Goal: Task Accomplishment & Management: Manage account settings

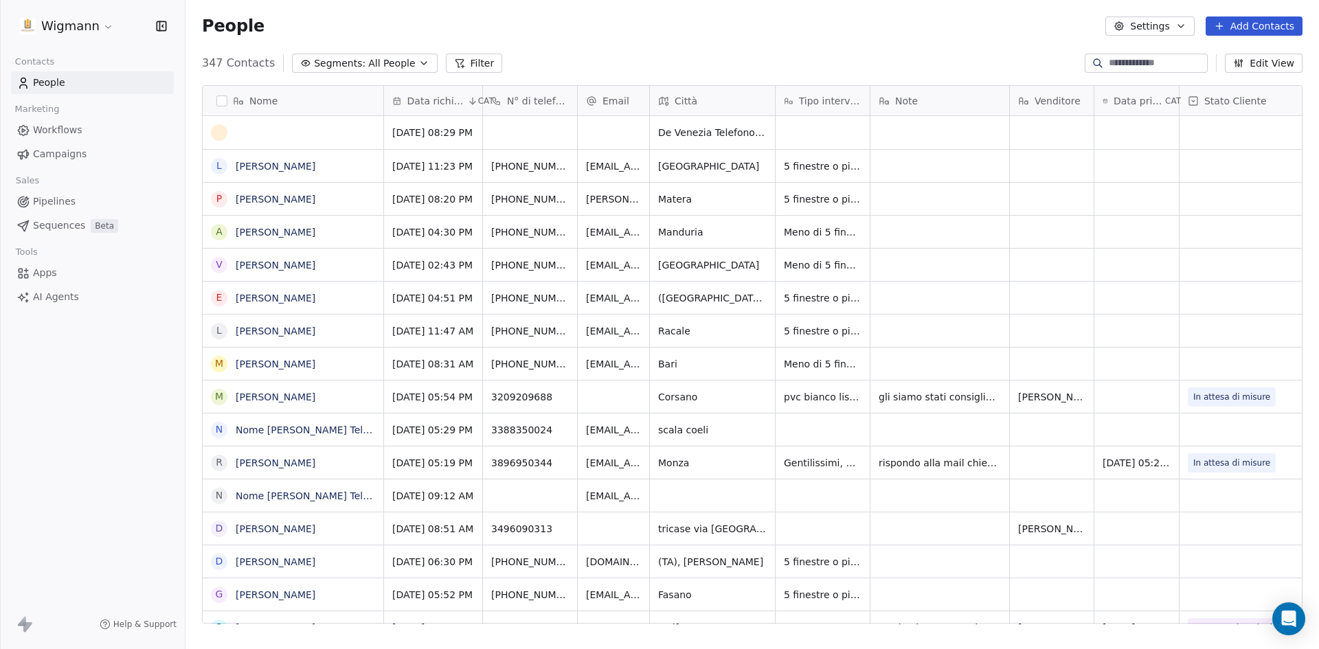
scroll to position [561, 1124]
click at [1141, 71] on div at bounding box center [1146, 63] width 123 height 19
click at [1140, 64] on input at bounding box center [1157, 63] width 96 height 14
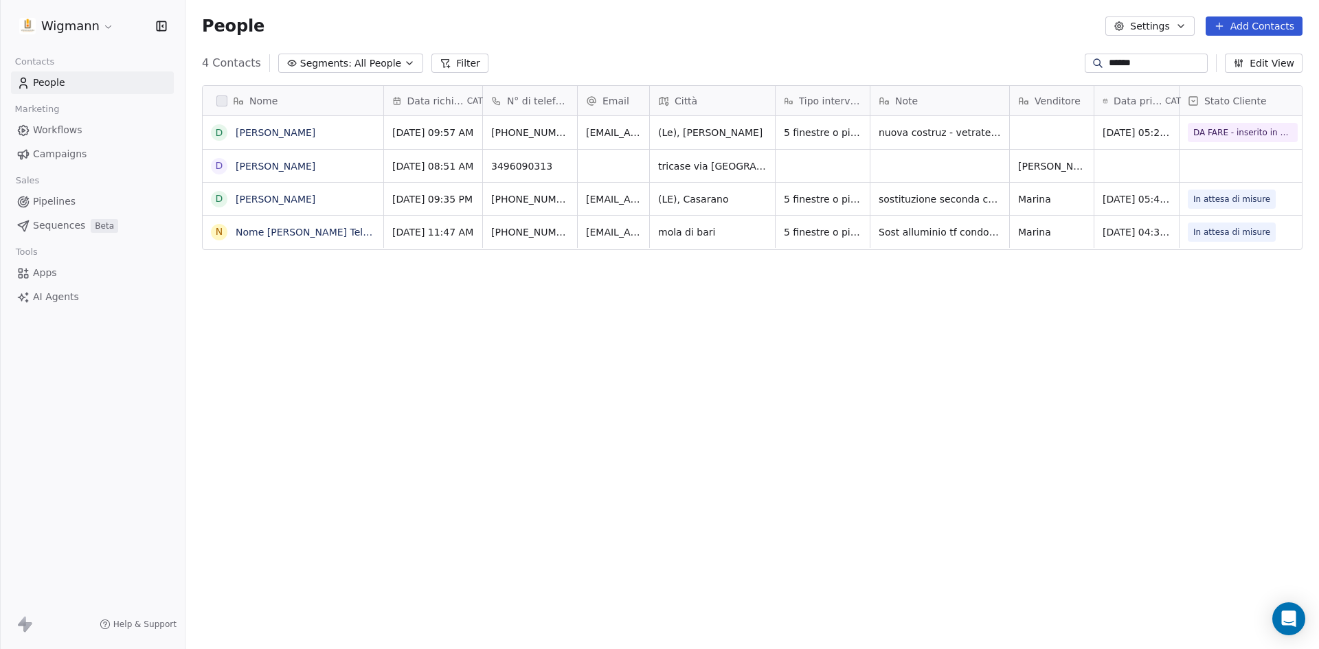
scroll to position [561, 1124]
type input "******"
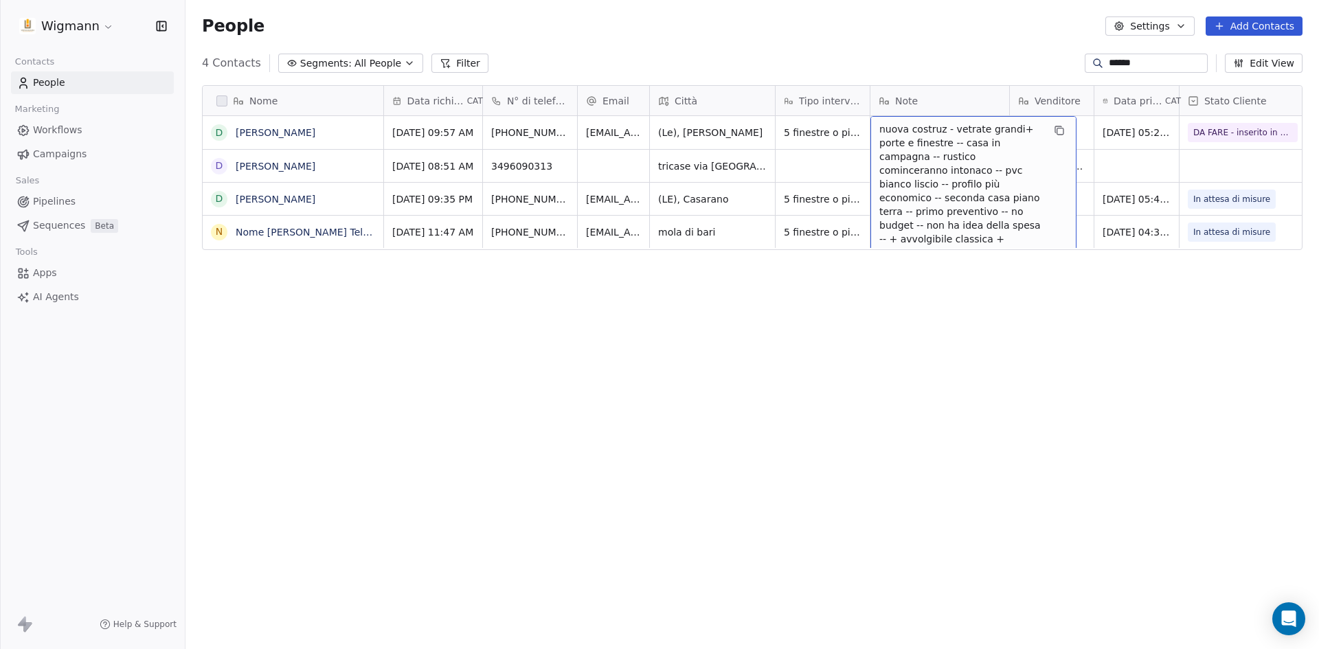
click at [947, 319] on div "Nome D [PERSON_NAME] [PERSON_NAME] D [PERSON_NAME] N Nome Donato Telefono [PHON…" at bounding box center [753, 360] width 1134 height 572
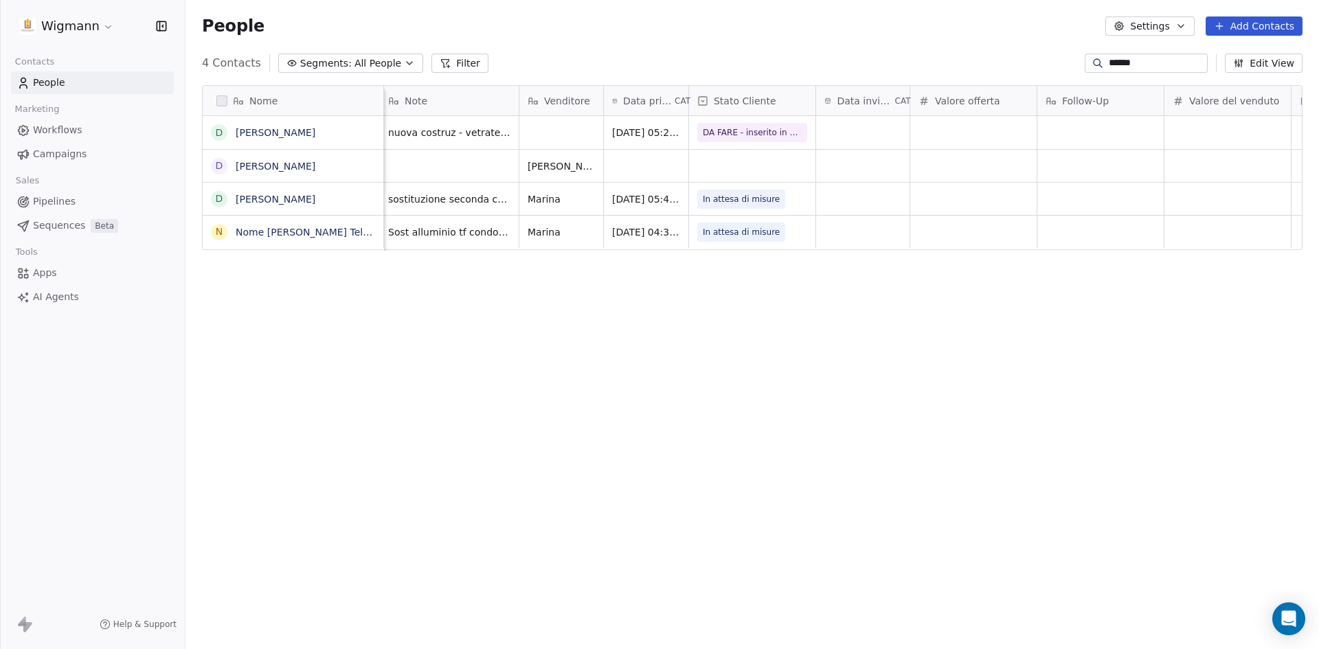
scroll to position [0, 194]
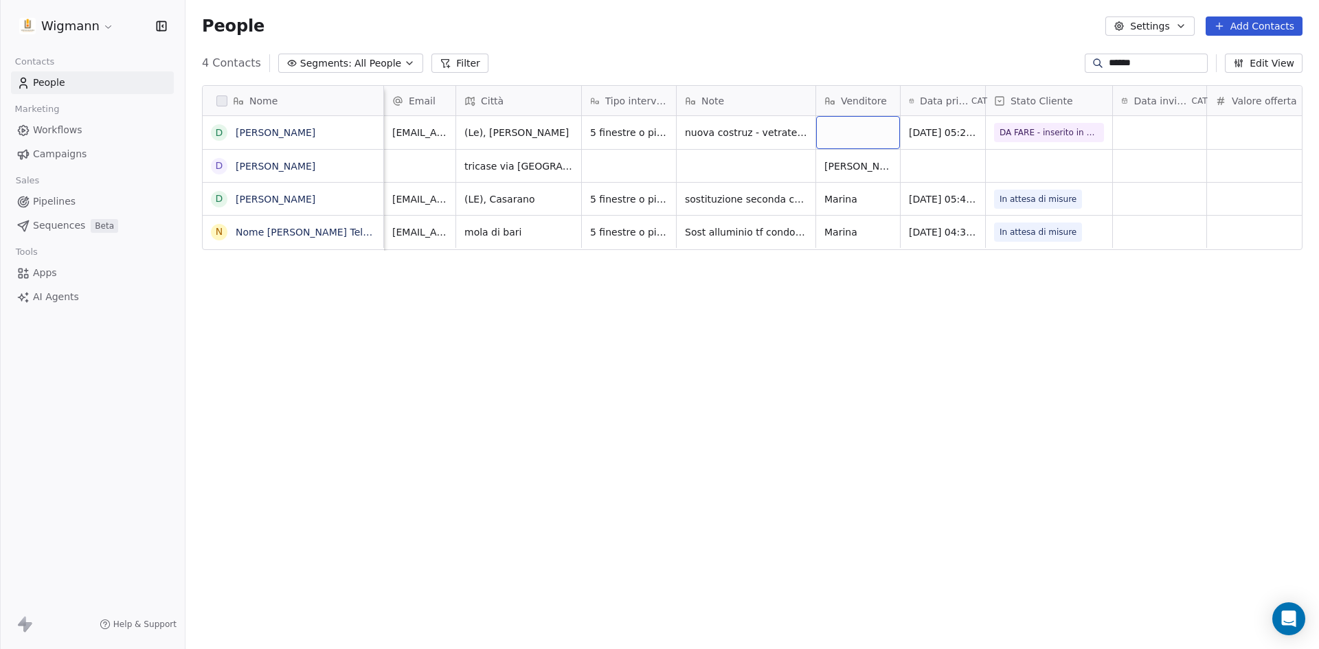
click at [849, 138] on div "grid" at bounding box center [858, 132] width 84 height 33
type textarea "*********"
click at [668, 421] on html "Wigmann Contacts People Marketing Workflows Campaigns Sales Pipelines Sequences…" at bounding box center [659, 324] width 1319 height 649
drag, startPoint x: 1143, startPoint y: 60, endPoint x: 952, endPoint y: 58, distance: 190.4
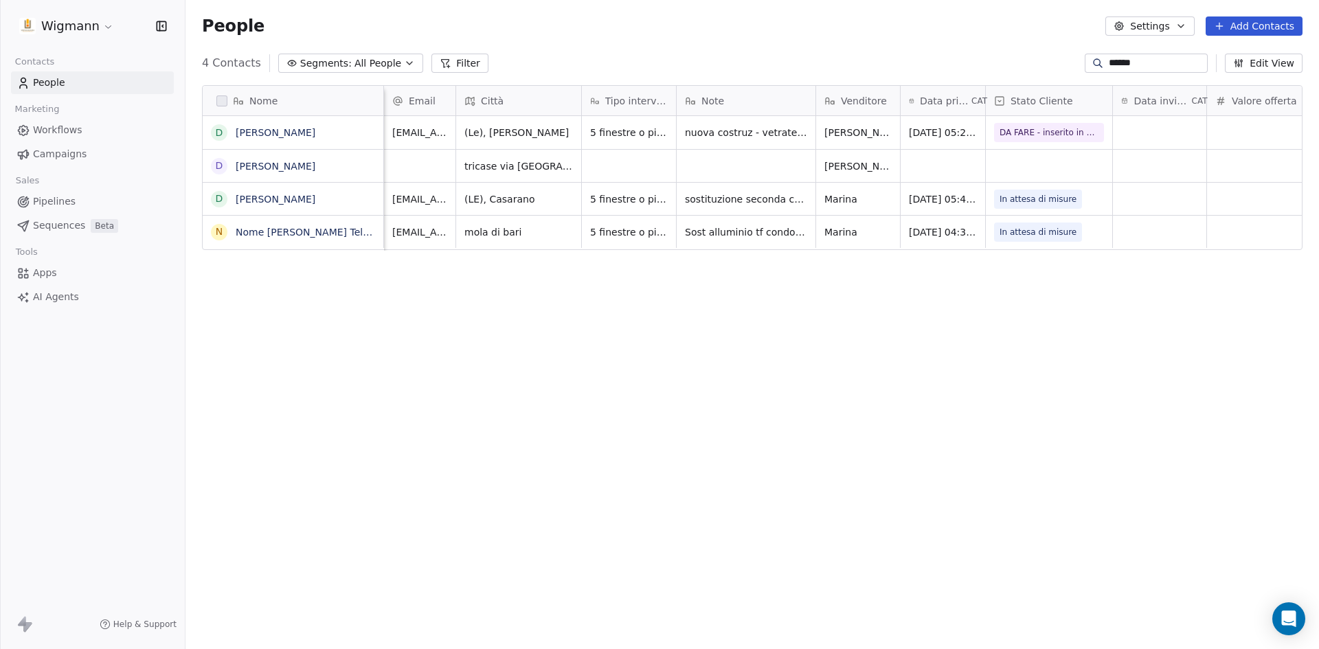
click at [952, 58] on div "4 Contacts Segments: All People Filter ****** Edit View" at bounding box center [753, 63] width 1134 height 22
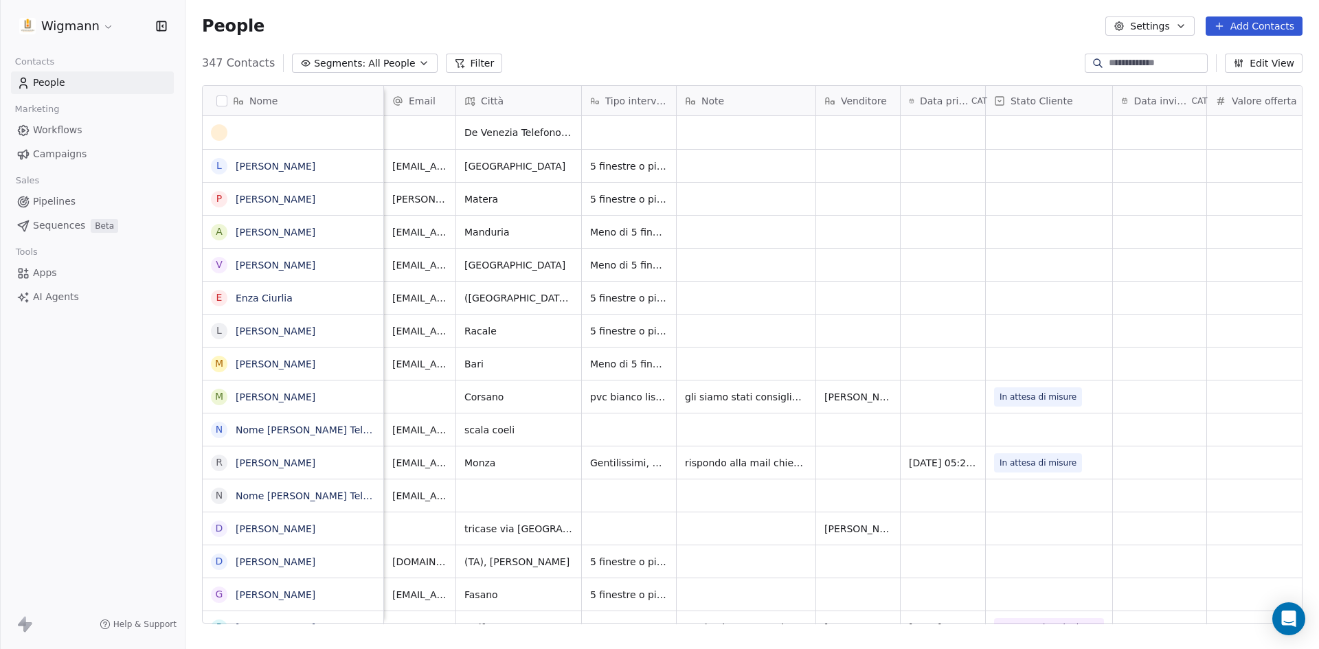
click at [686, 38] on div "People Settings Add Contacts" at bounding box center [753, 26] width 1134 height 52
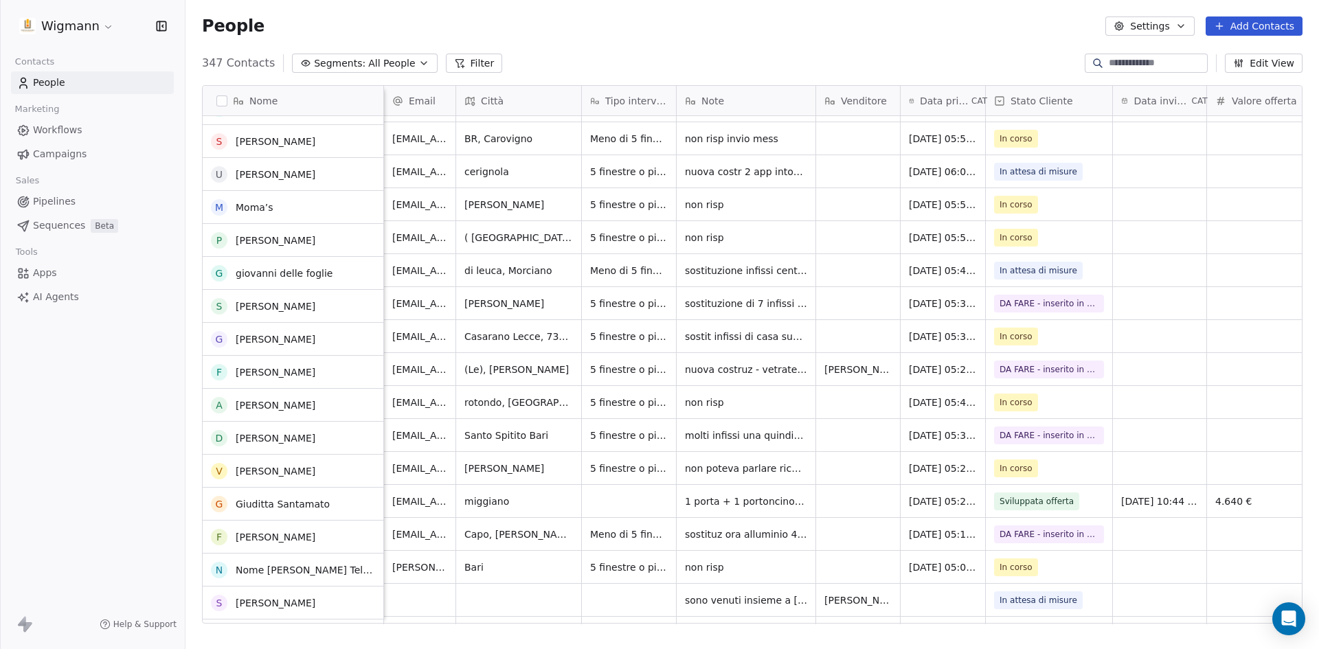
scroll to position [1512, 0]
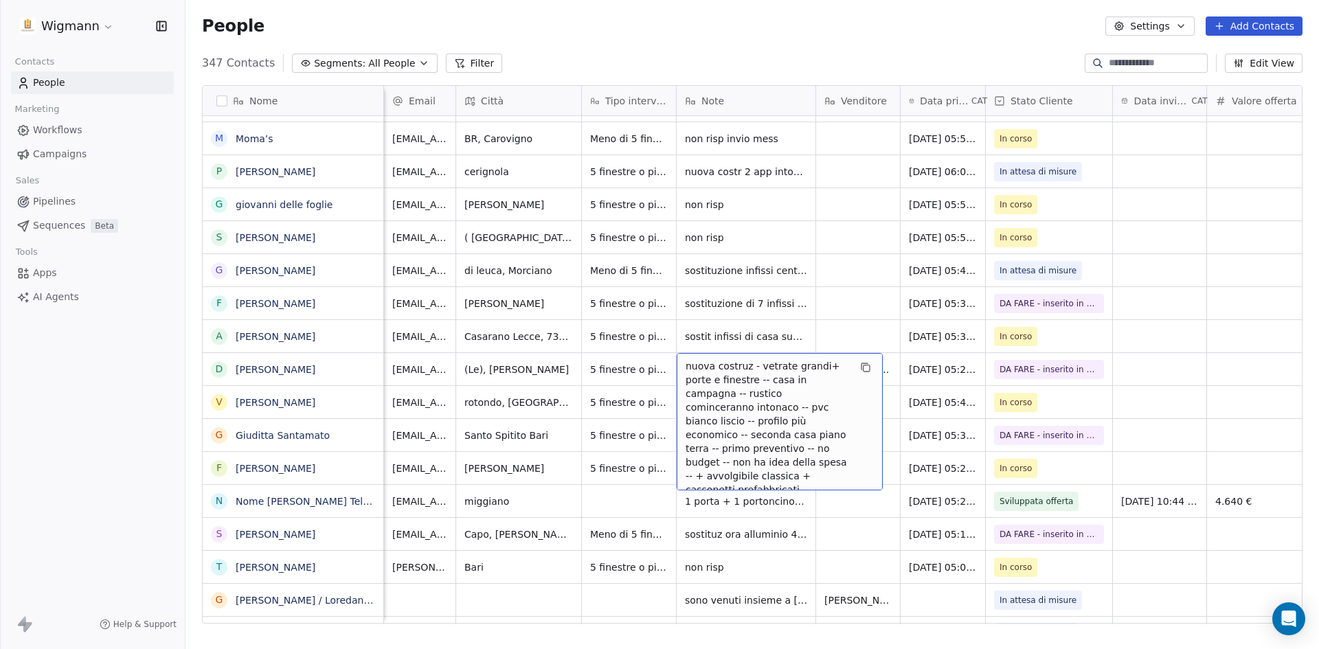
click at [772, 366] on span "nuova costruz - vetrate grandi+ porte e finestre -- casa in campagna -- rustico…" at bounding box center [768, 434] width 164 height 151
click at [779, 408] on span "nuova costruz - vetrate grandi+ porte e finestre -- casa in campagna -- rustico…" at bounding box center [768, 434] width 164 height 151
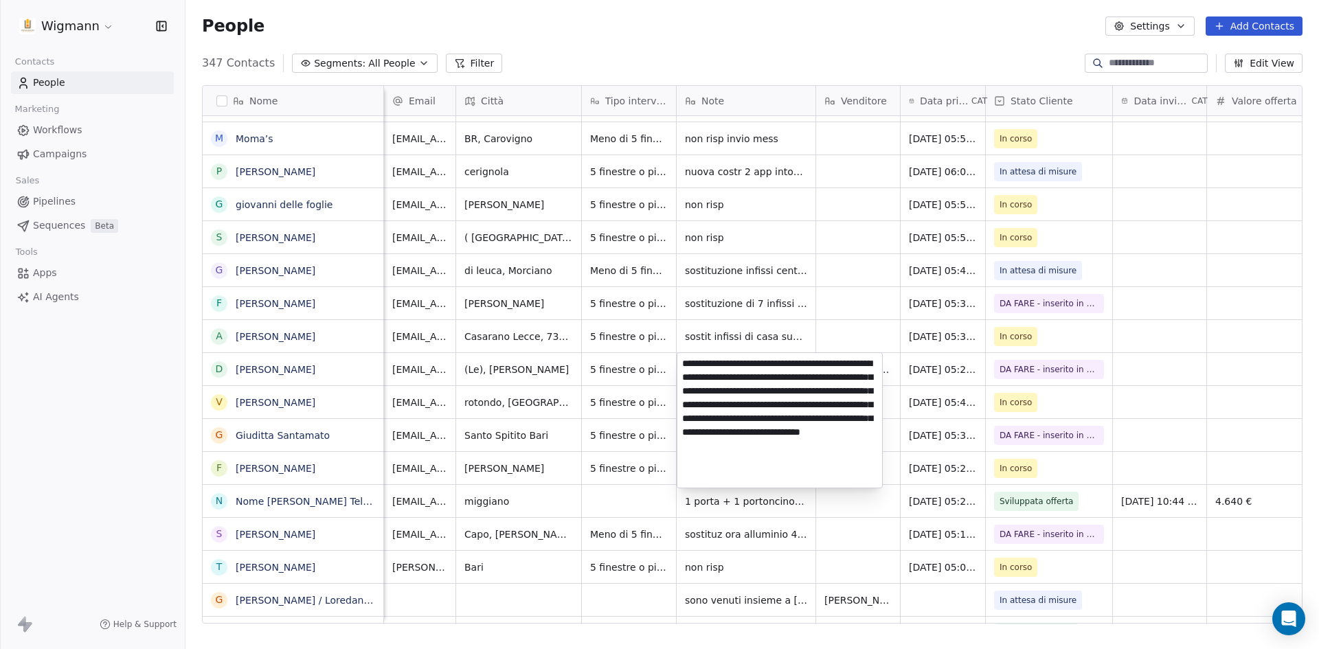
click at [854, 307] on html "Wigmann Contacts People Marketing Workflows Campaigns Sales Pipelines Sequences…" at bounding box center [659, 324] width 1319 height 649
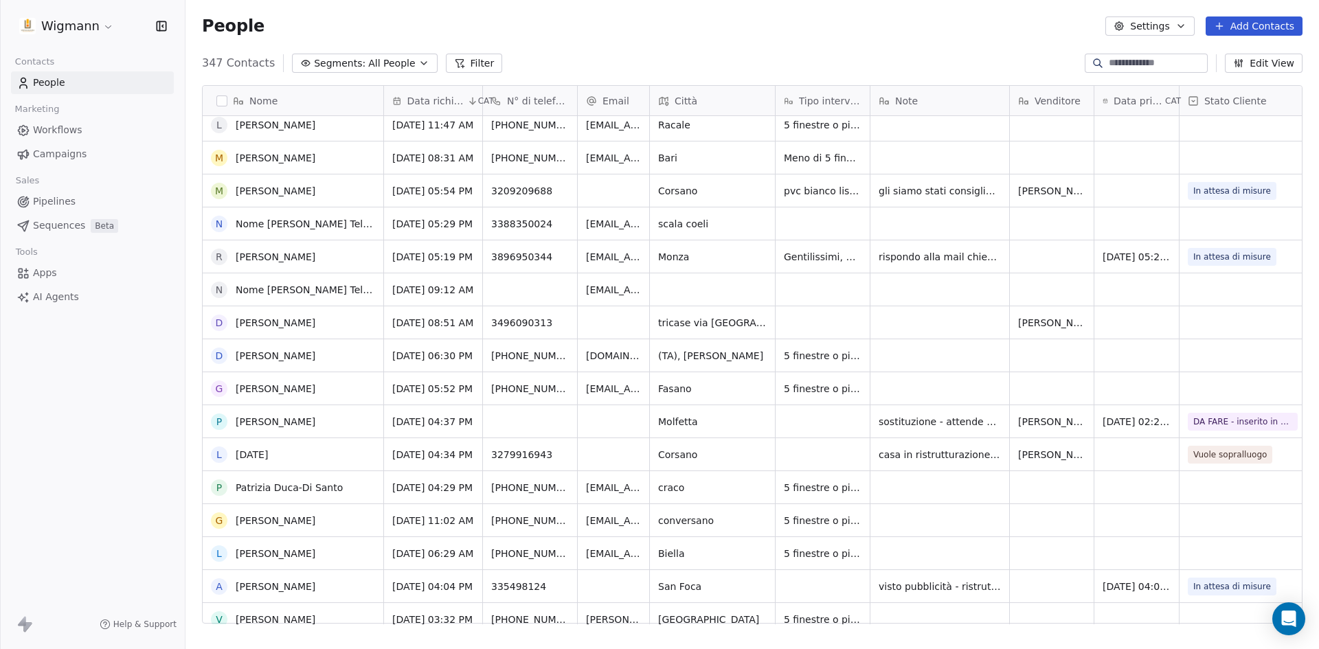
scroll to position [0, 0]
